Goal: Navigation & Orientation: Find specific page/section

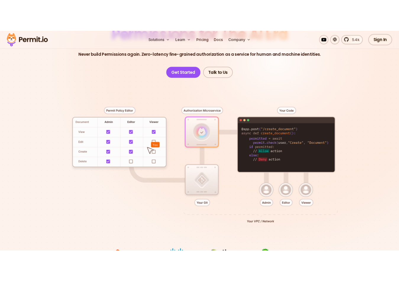
scroll to position [73, 0]
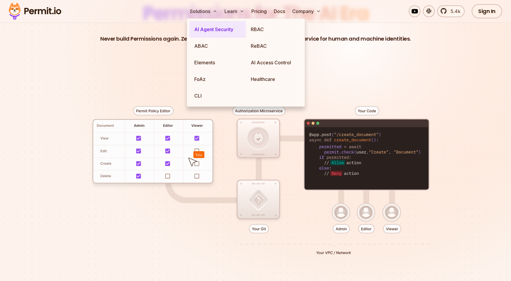
click at [213, 30] on link "AI Agent Security" at bounding box center [218, 29] width 57 height 17
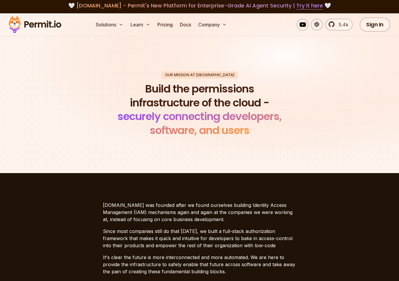
scroll to position [5, 0]
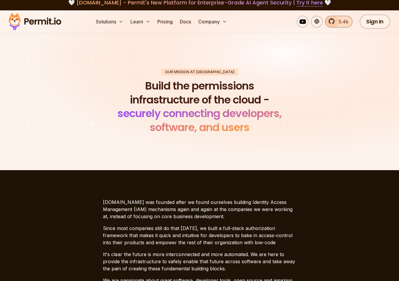
click at [342, 20] on span "5.4k" at bounding box center [341, 21] width 13 height 7
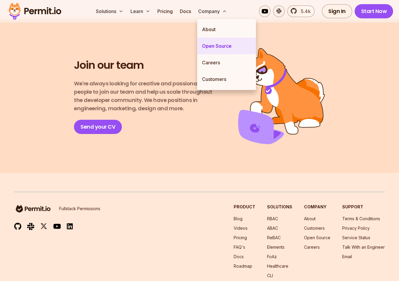
scroll to position [1046, 0]
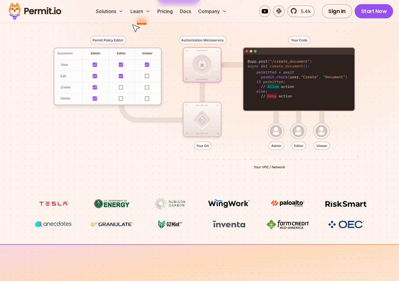
scroll to position [136, 0]
